Goal: Task Accomplishment & Management: Complete application form

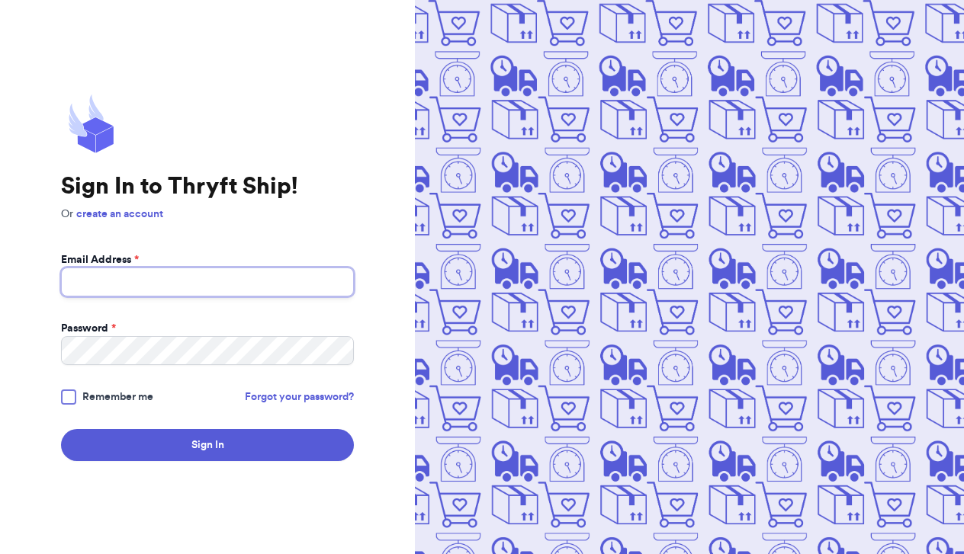
type input "[EMAIL_ADDRESS][DOMAIN_NAME]"
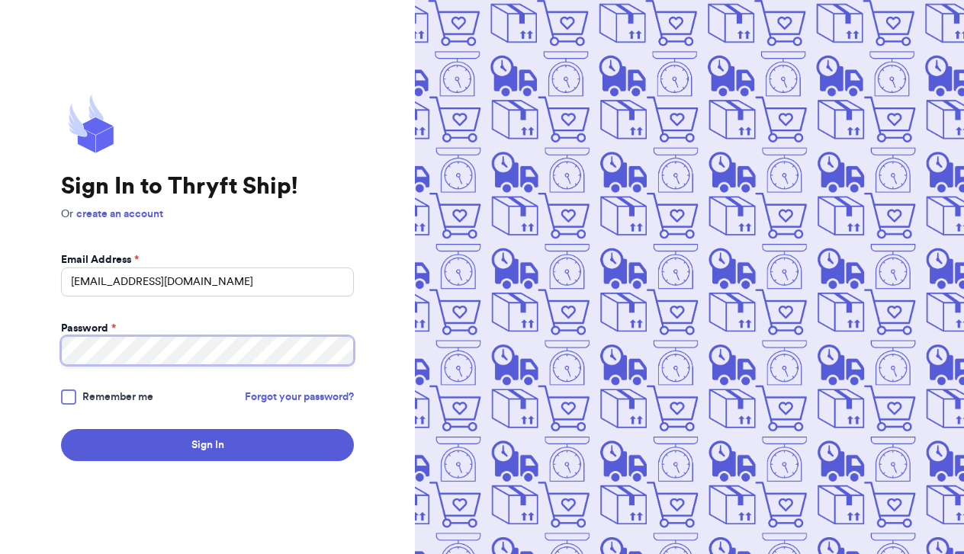
click at [207, 445] on button "Sign In" at bounding box center [207, 445] width 293 height 32
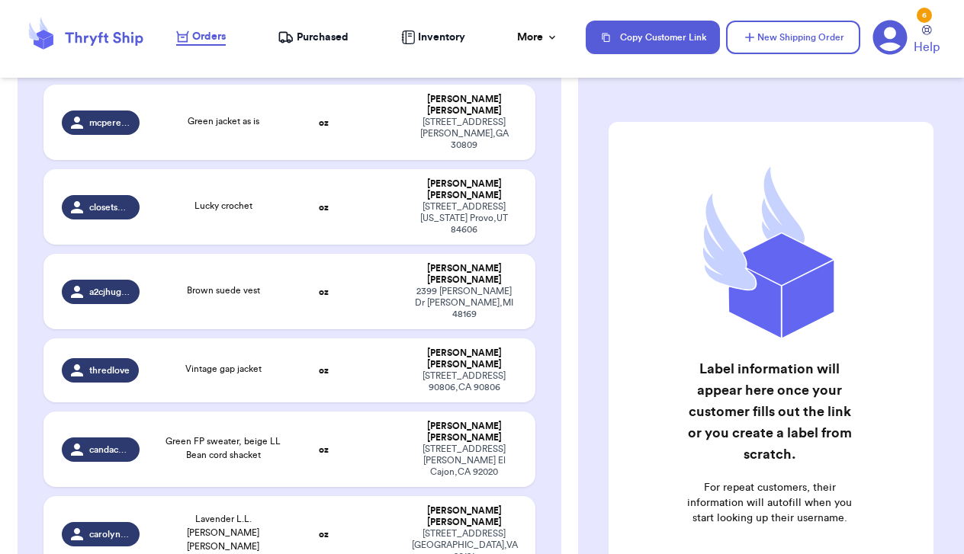
scroll to position [274, 0]
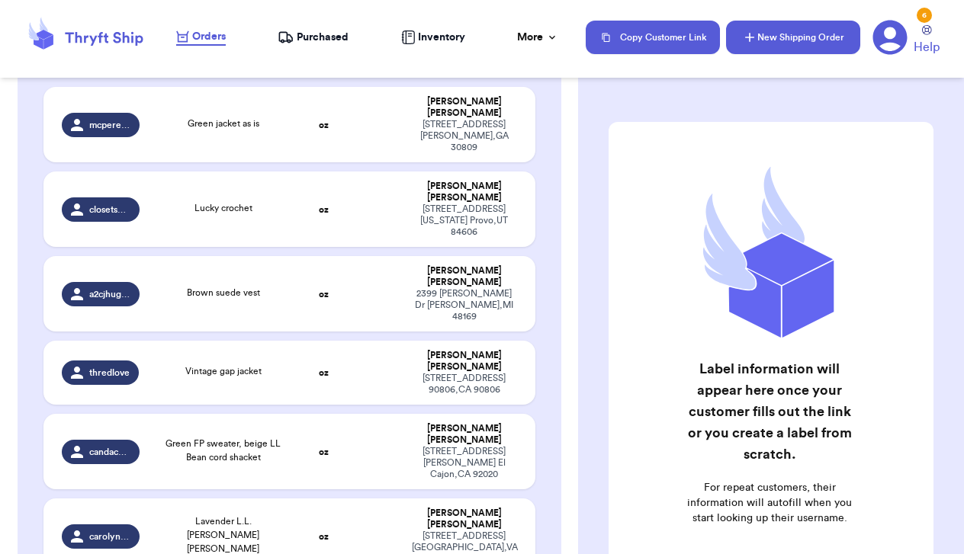
click at [772, 37] on button "New Shipping Order" at bounding box center [793, 38] width 134 height 34
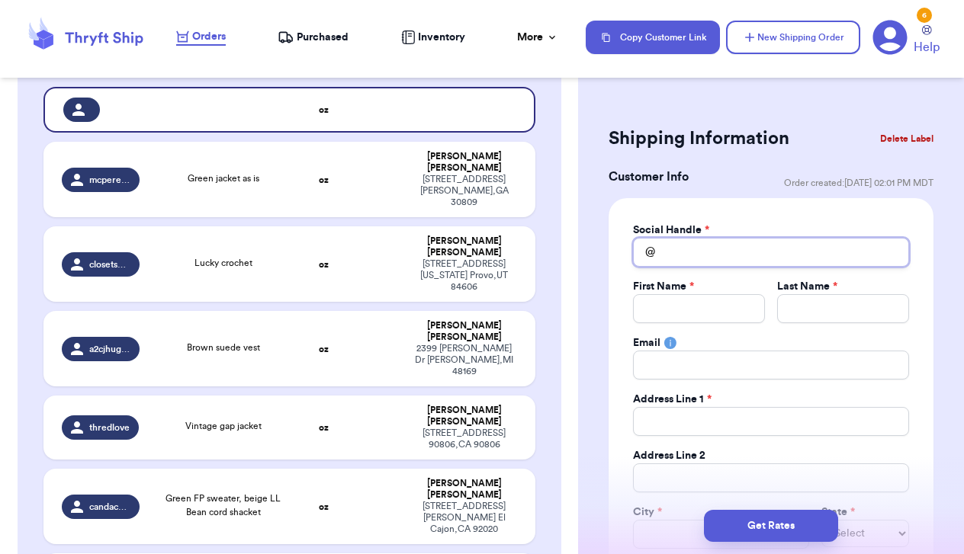
click at [725, 265] on input "Total Amount Paid" at bounding box center [771, 252] width 276 height 29
type input "v"
type input "vi"
type input "vin"
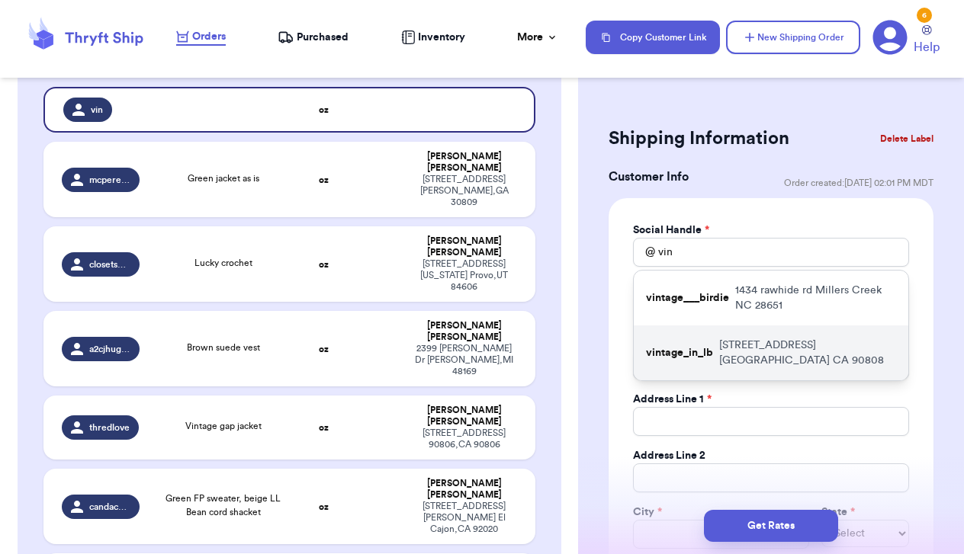
click at [725, 351] on p "3722 Gondar Ave. Long beach CA 90808" at bounding box center [807, 353] width 177 height 30
type input "vintage_in_lb"
type input "Michelle"
type input "Araneta"
type input "mrs.araneta@gmail.com"
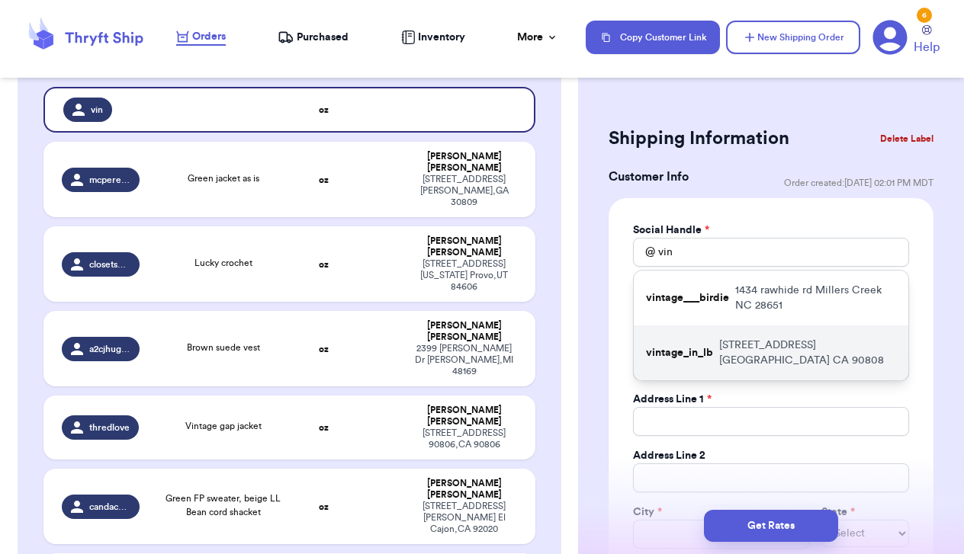
type input "3722 Gondar Ave."
type input "Long beach"
select select "CA"
type input "90808"
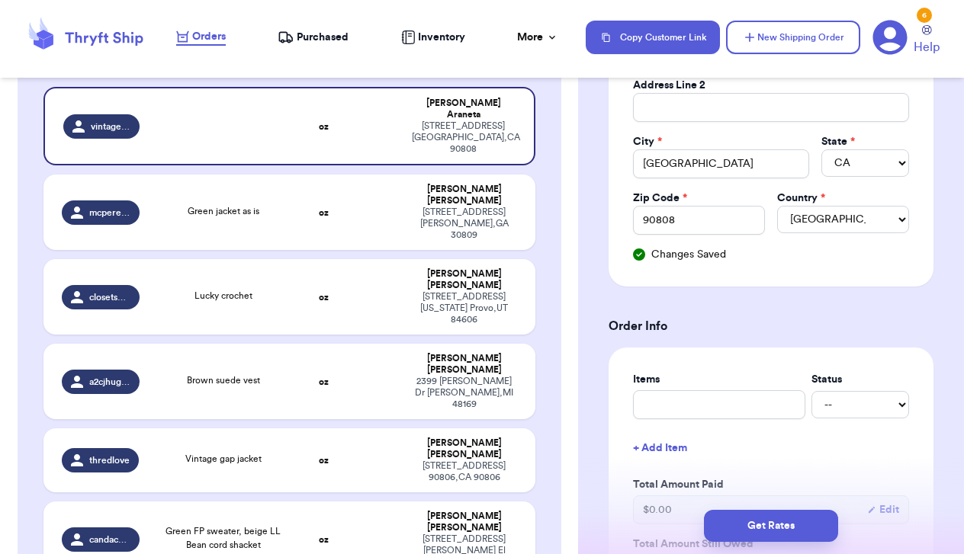
scroll to position [371, 0]
type input "b"
type input "bl"
type input "bla"
type input "blac"
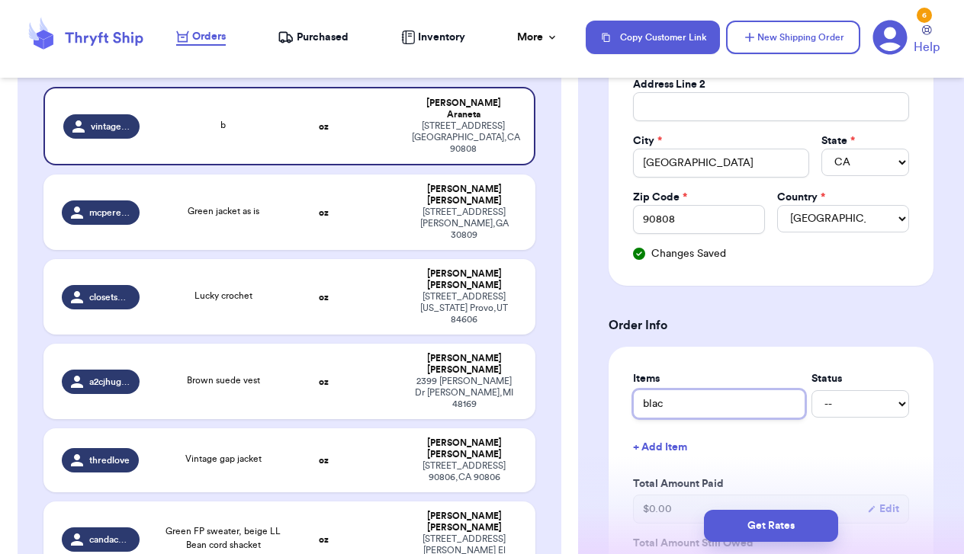
type input "black"
type input "black w"
type input "black we"
type input "black wes"
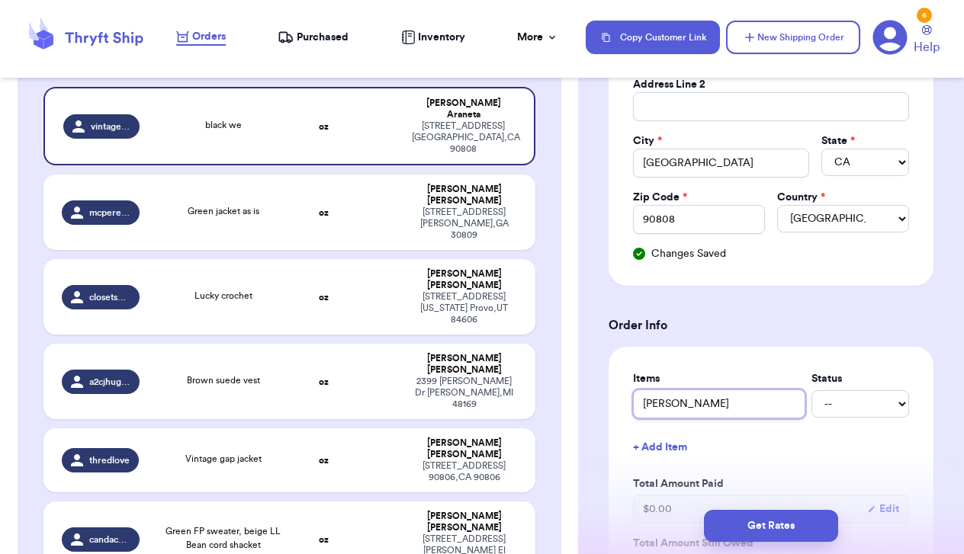
type input "black west"
type input "black weste"
type input "black wester"
type input "black western"
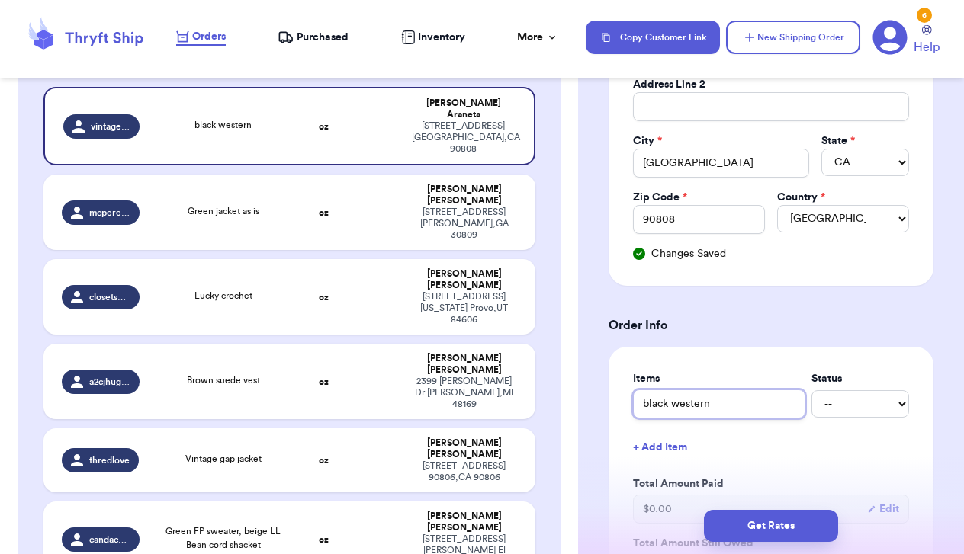
type input "black western v"
type input "black western ve"
type input "black western ves"
type input "black western vest"
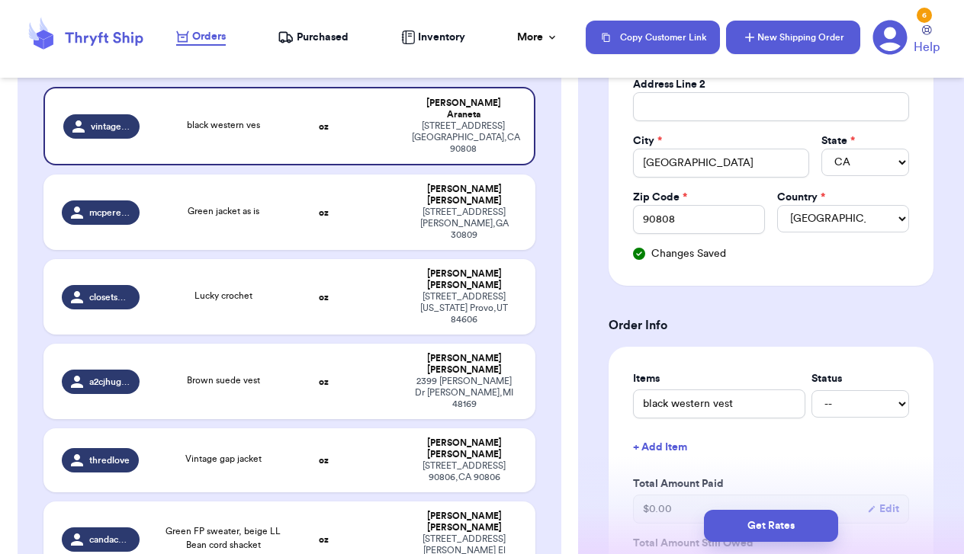
click at [755, 30] on icon "button" at bounding box center [749, 37] width 15 height 15
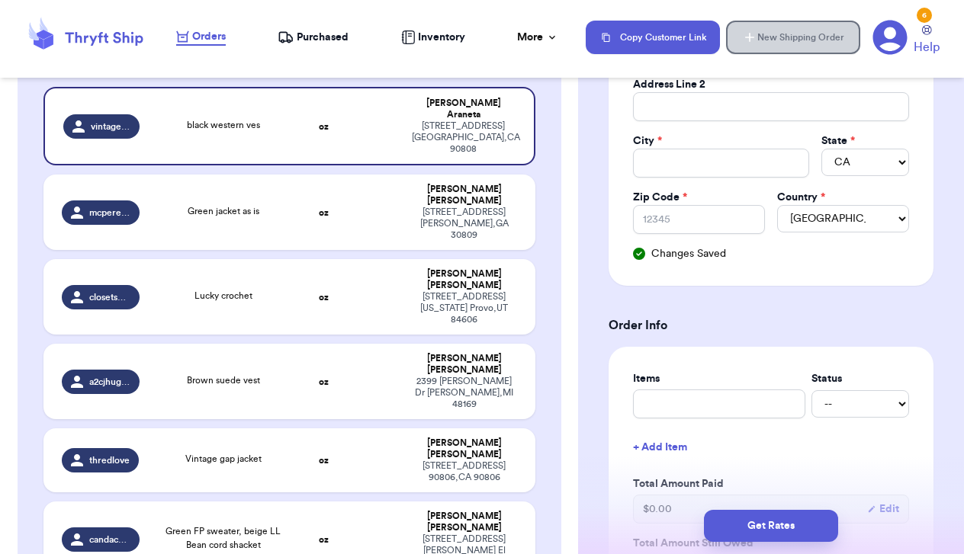
select select
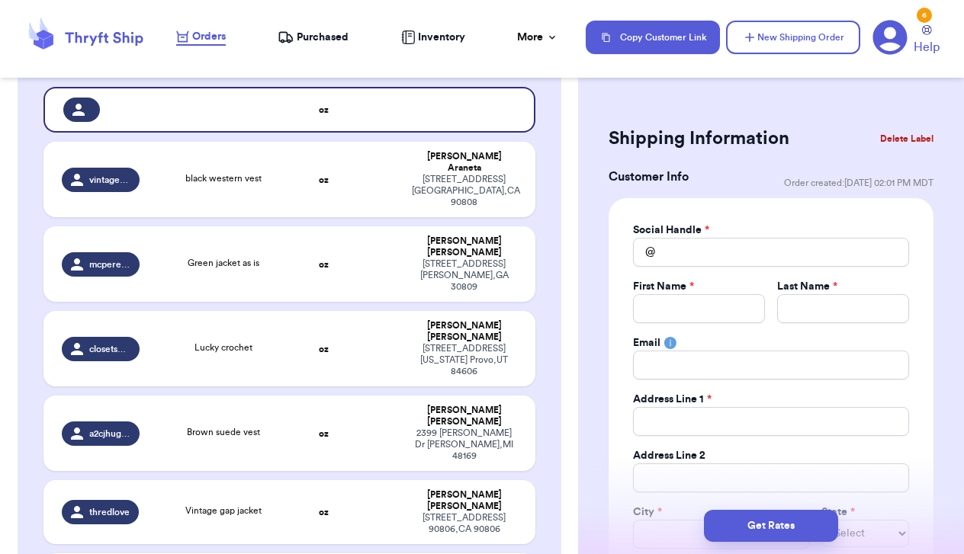
scroll to position [0, 0]
click at [701, 249] on input "Total Amount Paid" at bounding box center [771, 252] width 276 height 29
type input "l"
type input "li"
type input "lit"
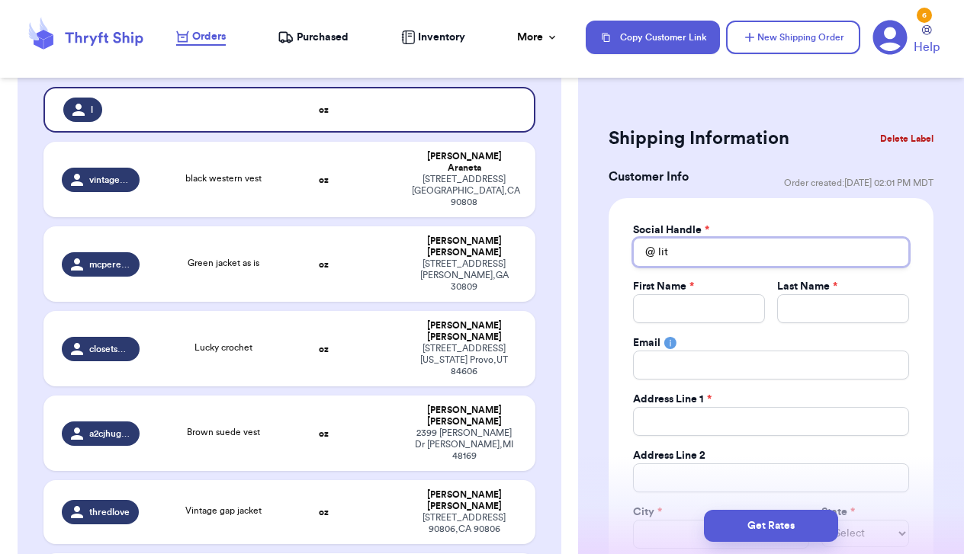
type input "litt"
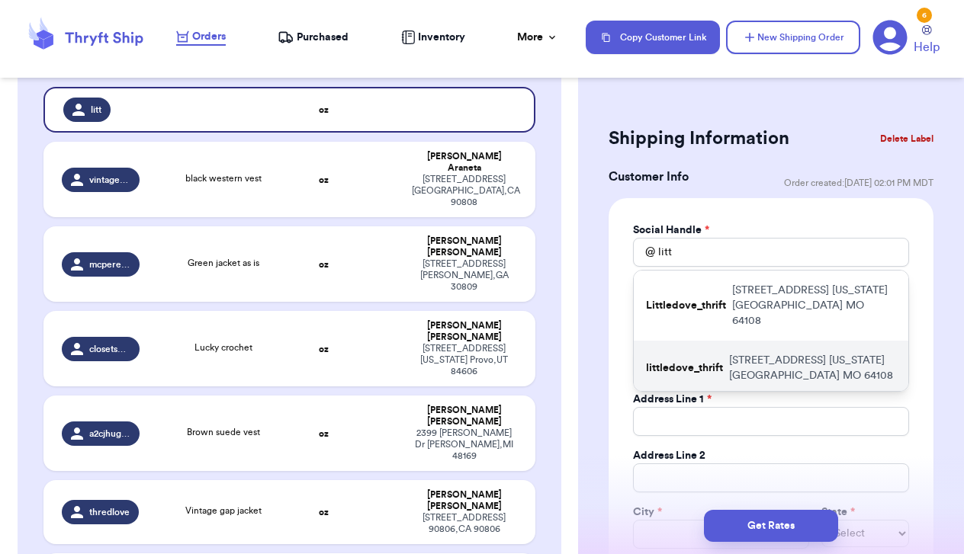
click at [675, 361] on p "littledove_thrift" at bounding box center [684, 368] width 77 height 15
type input "littledove_thrift"
type input "Emily"
type input "Bennett"
type input "emilybennett_kc@outlook.com"
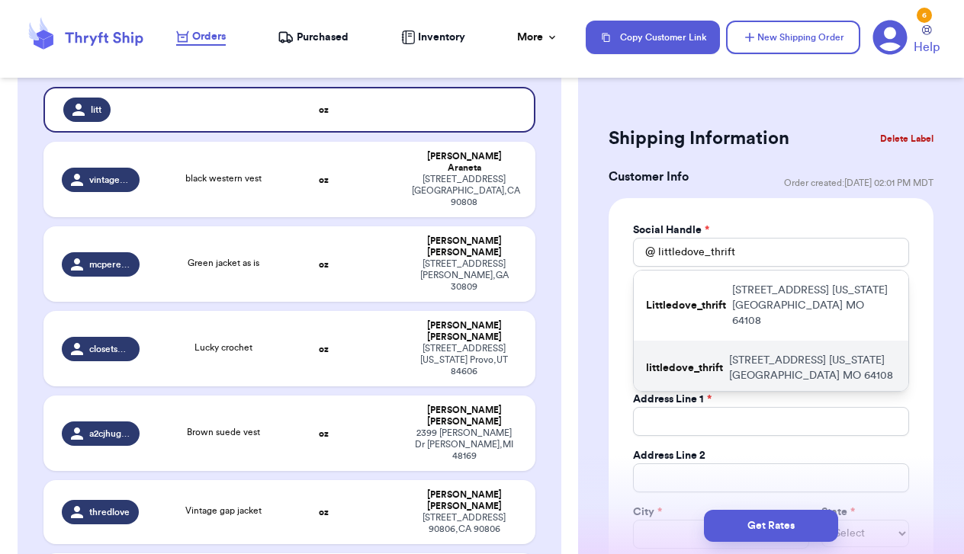
type input "2513 Forest Avenue"
type input "Kansas City"
select select "MO"
type input "64108"
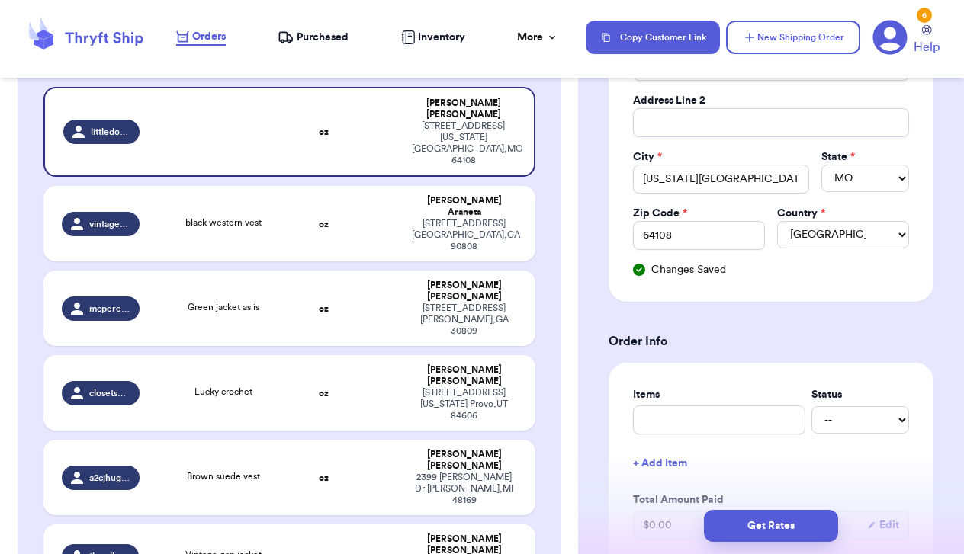
scroll to position [357, 0]
click at [709, 431] on input "text" at bounding box center [719, 418] width 172 height 29
type input "g"
type input "go"
type input "goo"
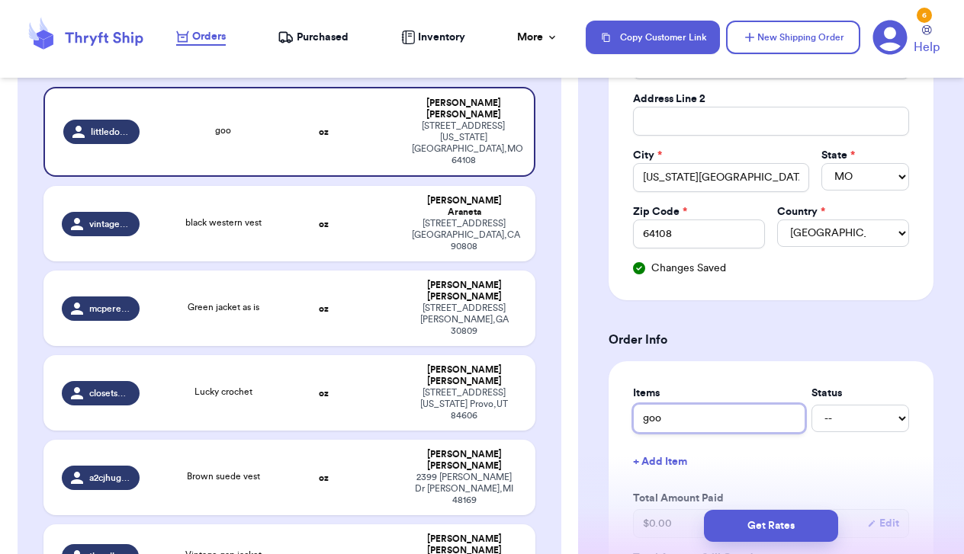
type input "good"
type input "goodi"
type input "goodie"
type input "goodies"
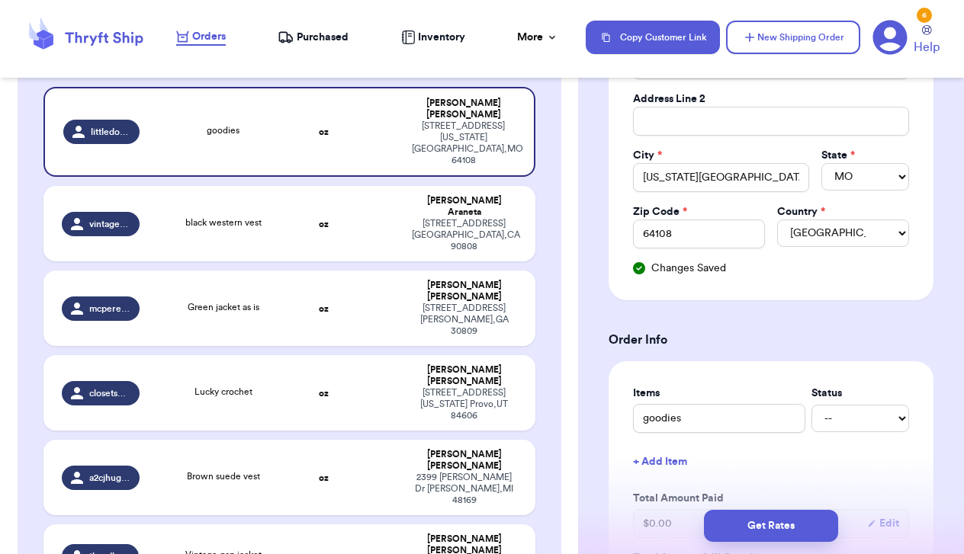
click at [602, 381] on div "Shipping Information Delete Label Customer Info Order created: 10/02, 02:01 PM …" at bounding box center [771, 550] width 386 height 1630
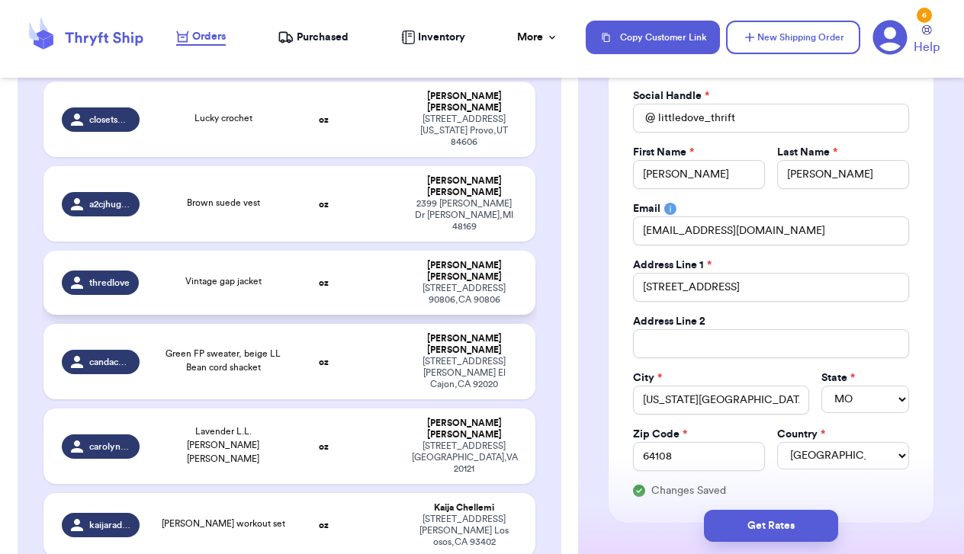
scroll to position [550, 0]
